Goal: Navigation & Orientation: Find specific page/section

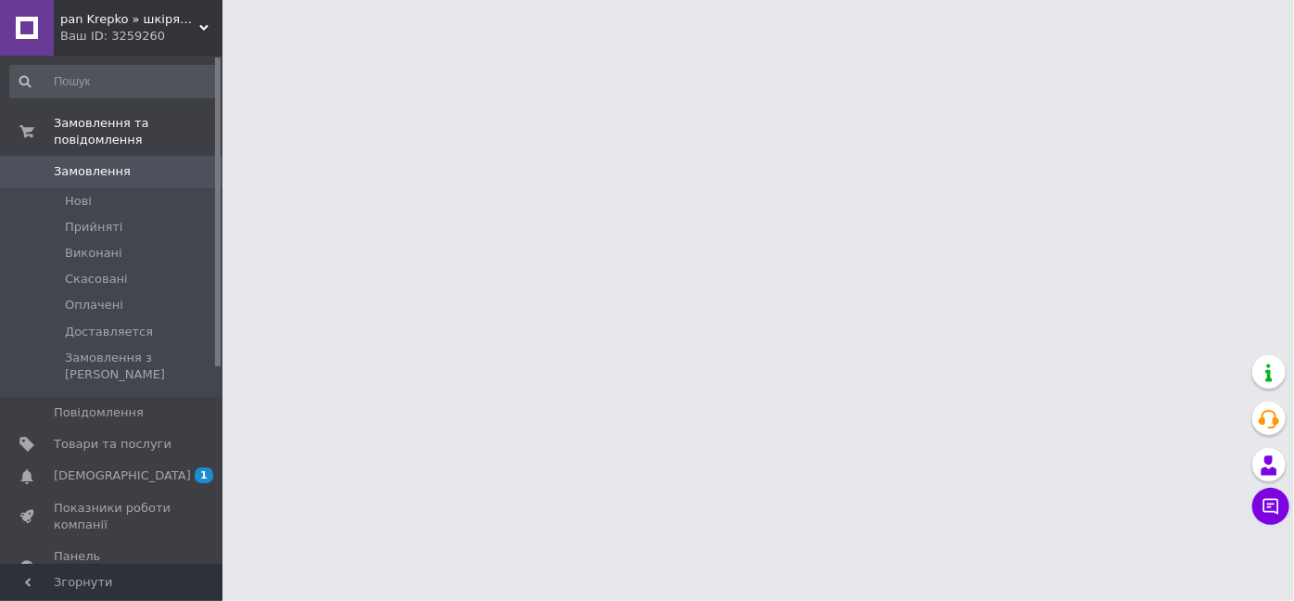
drag, startPoint x: 91, startPoint y: 442, endPoint x: 82, endPoint y: 448, distance: 10.8
click at [91, 467] on span "[DEMOGRAPHIC_DATA]" at bounding box center [122, 475] width 137 height 17
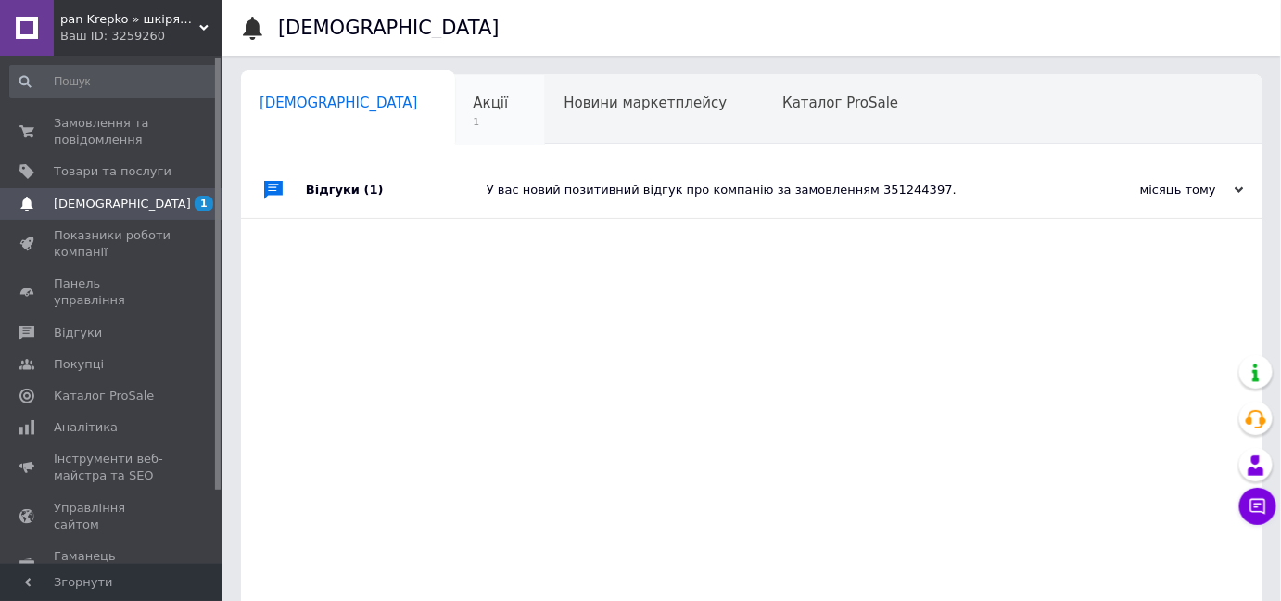
click at [474, 102] on span "Акції" at bounding box center [491, 103] width 35 height 17
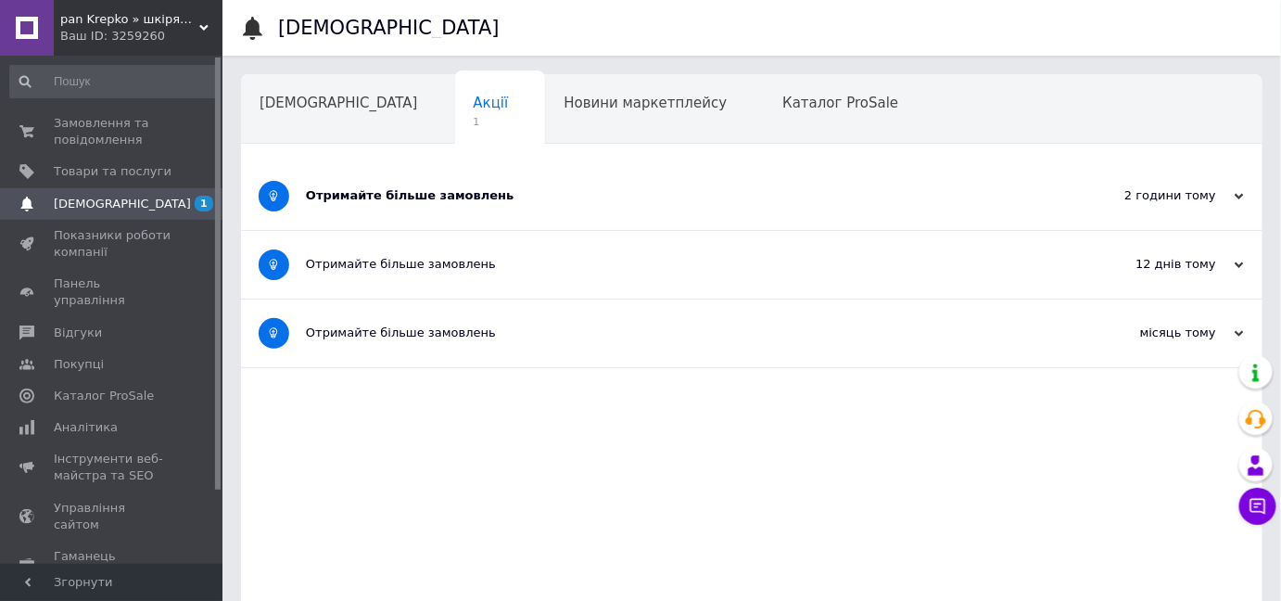
click at [78, 198] on span "[DEMOGRAPHIC_DATA]" at bounding box center [122, 204] width 137 height 17
